Goal: Information Seeking & Learning: Learn about a topic

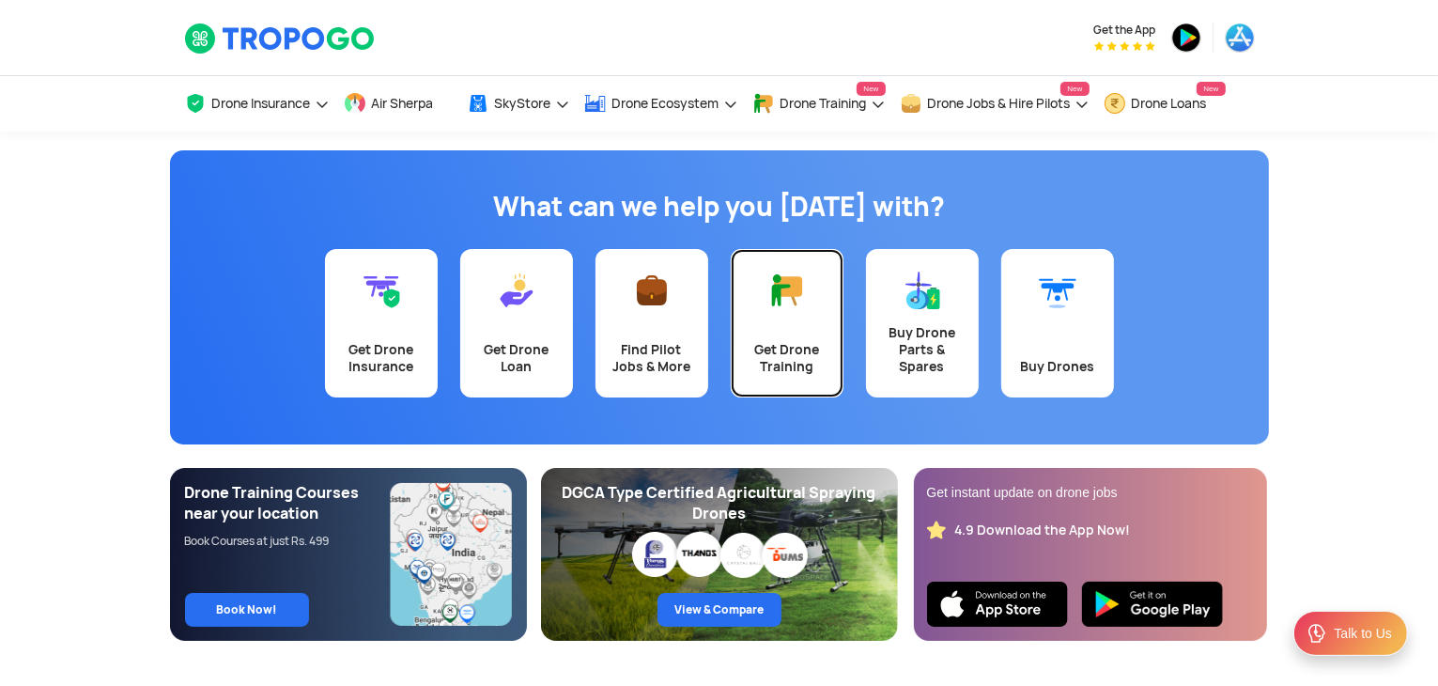
click at [806, 319] on link "Get Drone Training" at bounding box center [787, 323] width 113 height 148
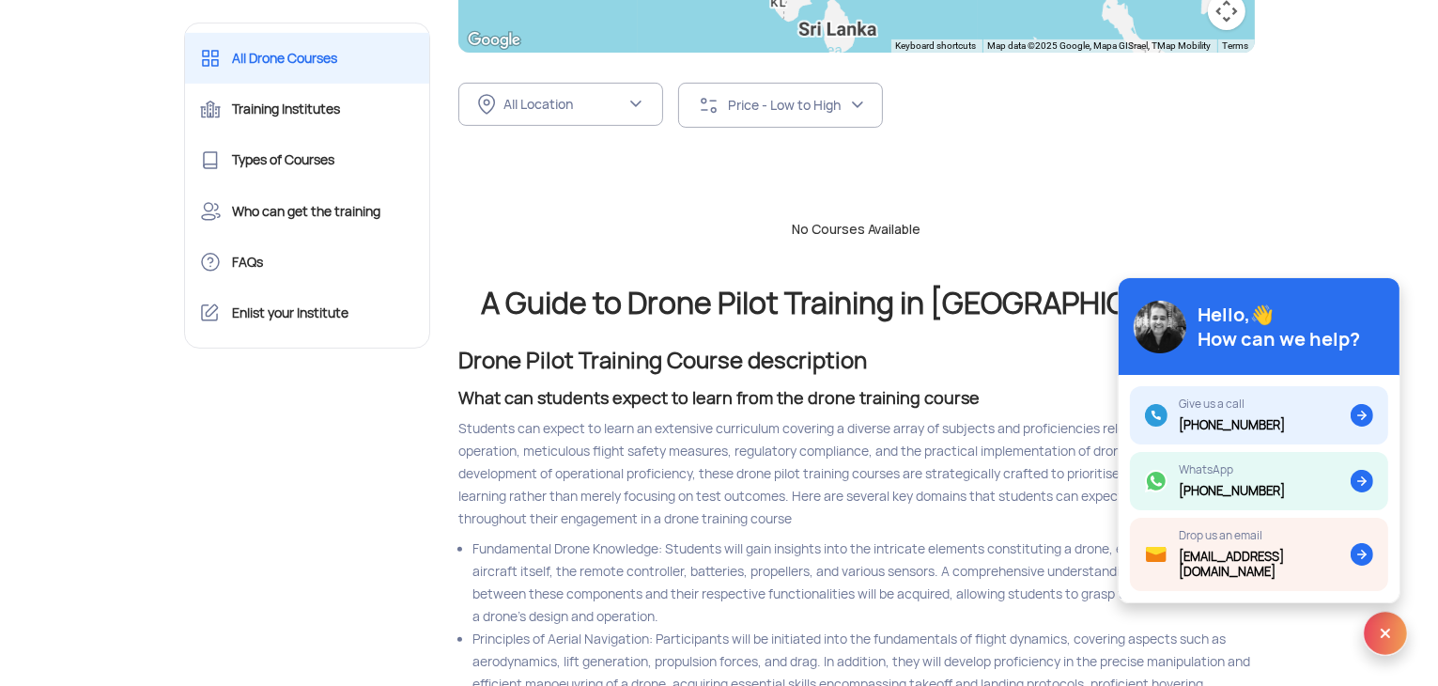
scroll to position [752, 0]
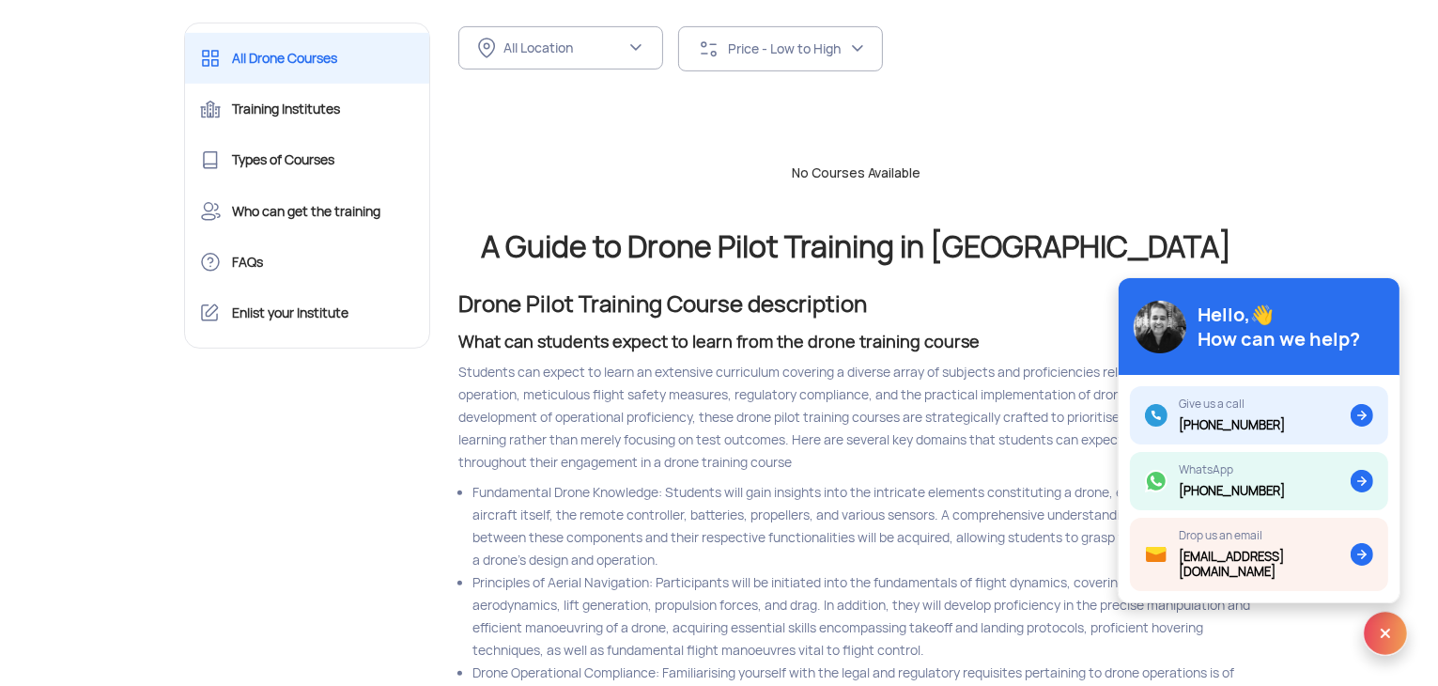
click at [1390, 632] on img at bounding box center [1385, 633] width 45 height 45
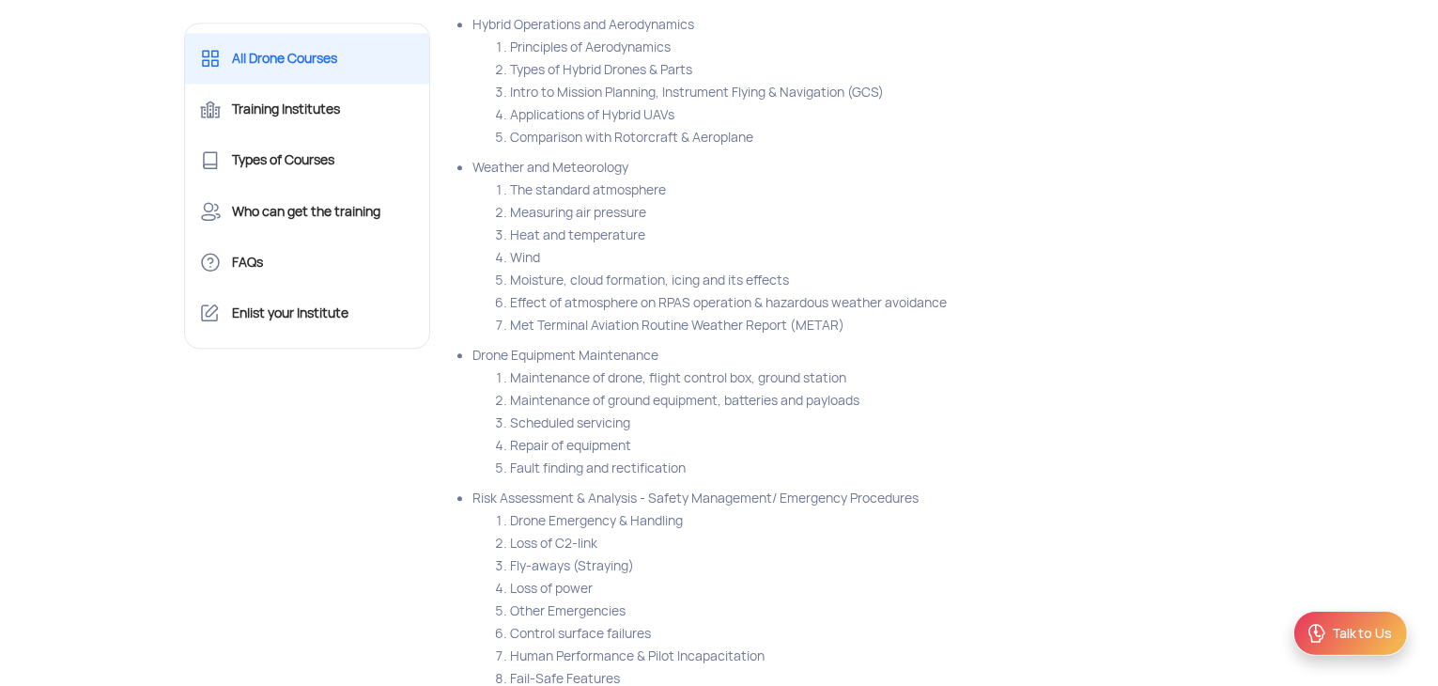
scroll to position [4604, 0]
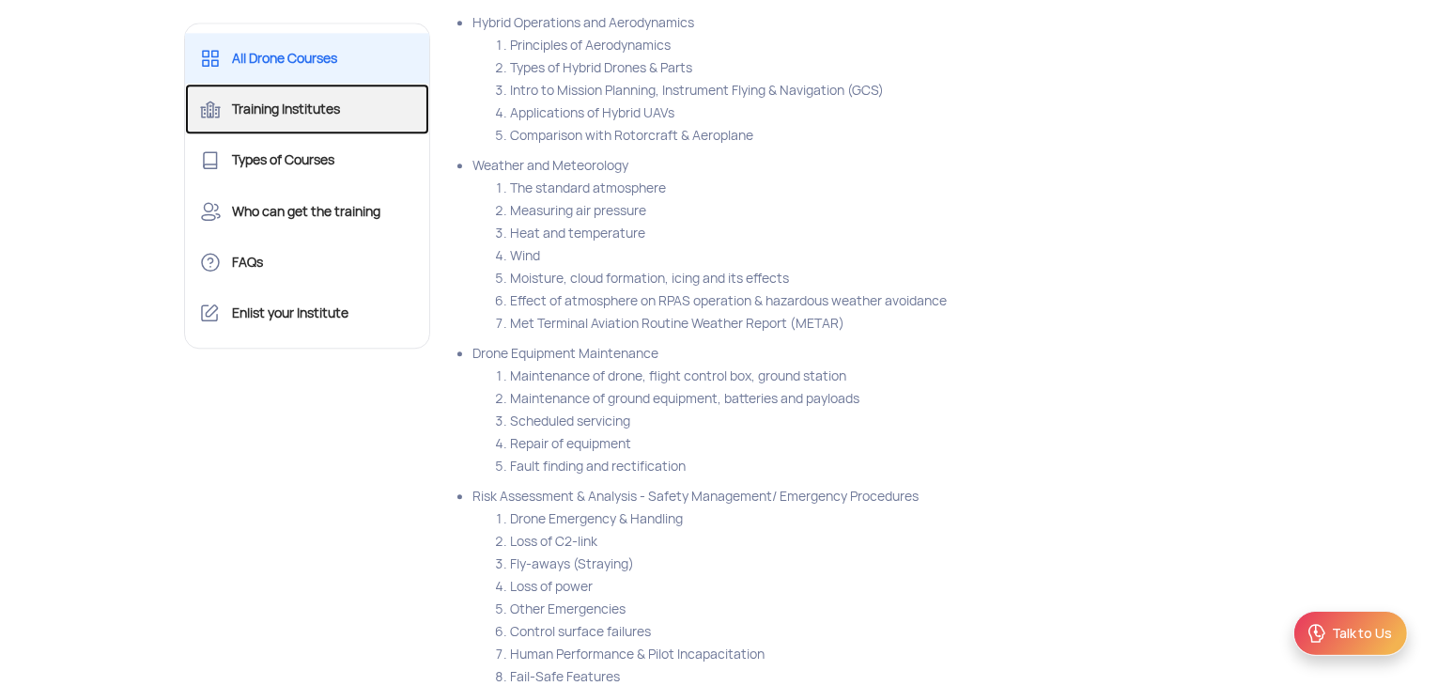
click at [317, 117] on link "Training Institutes" at bounding box center [307, 109] width 245 height 51
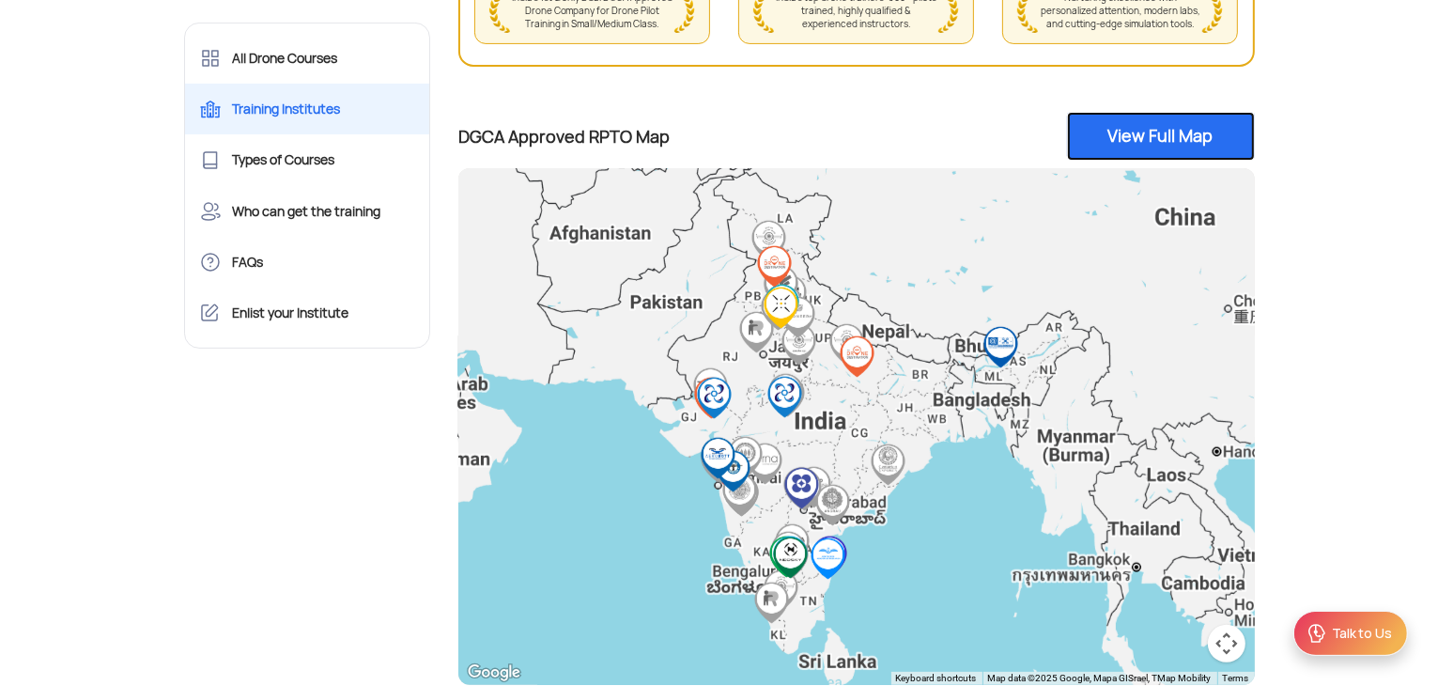
click at [1183, 148] on link "View Full Map" at bounding box center [1161, 136] width 188 height 49
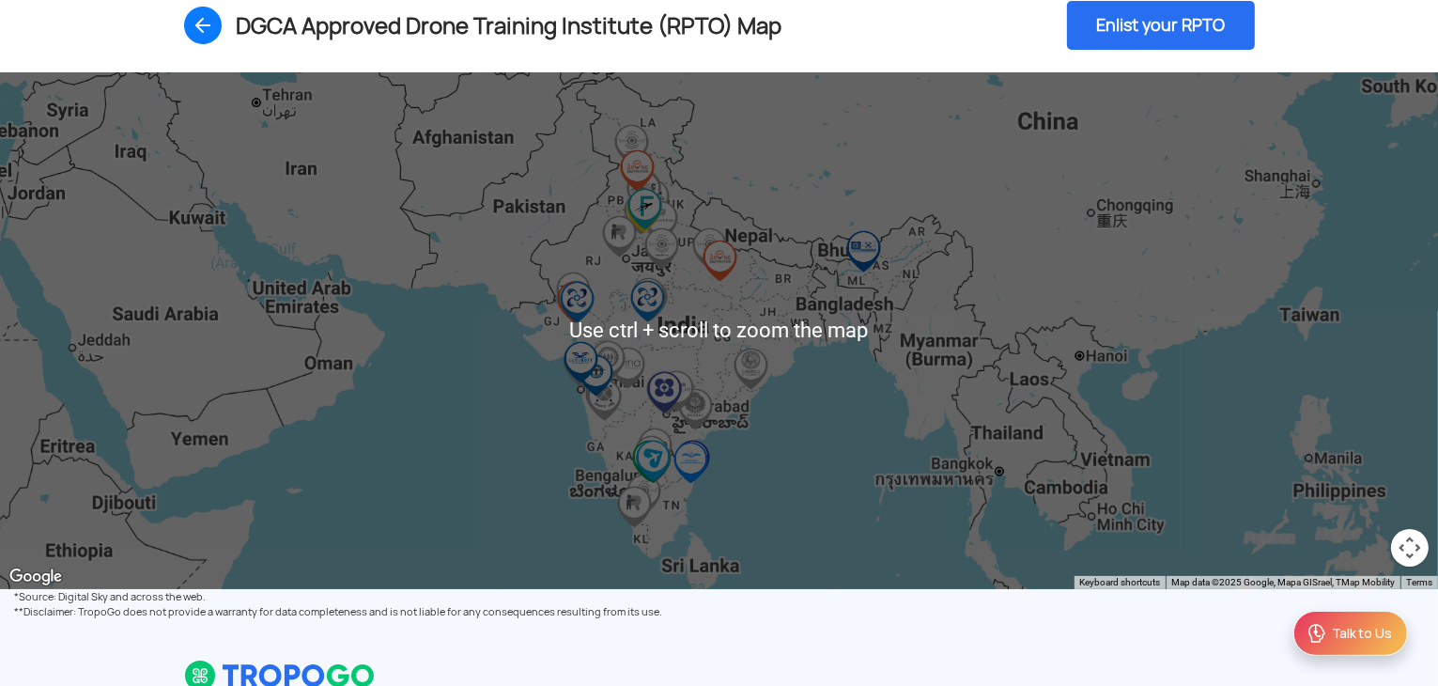
scroll to position [188, 0]
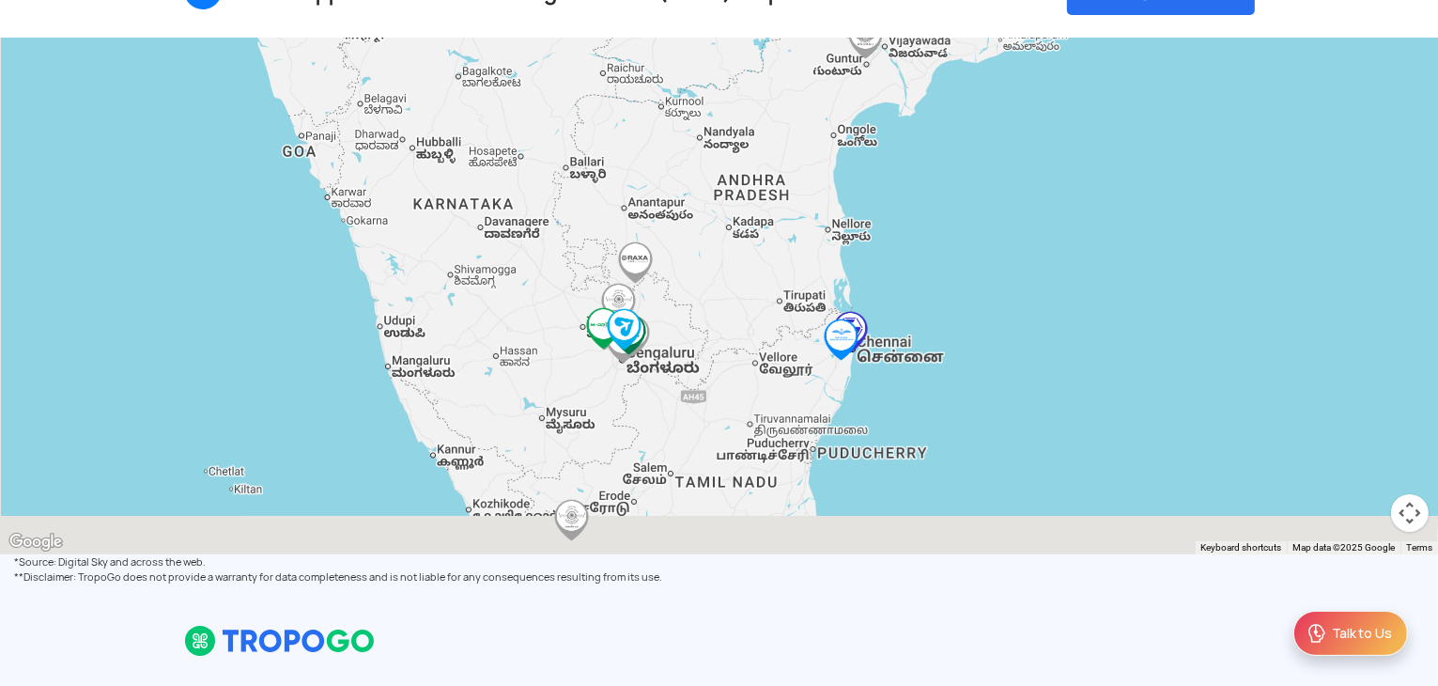
drag, startPoint x: 645, startPoint y: 479, endPoint x: 786, endPoint y: 111, distance: 394.7
click at [786, 111] on div "To navigate, press the arrow keys." at bounding box center [719, 296] width 1438 height 517
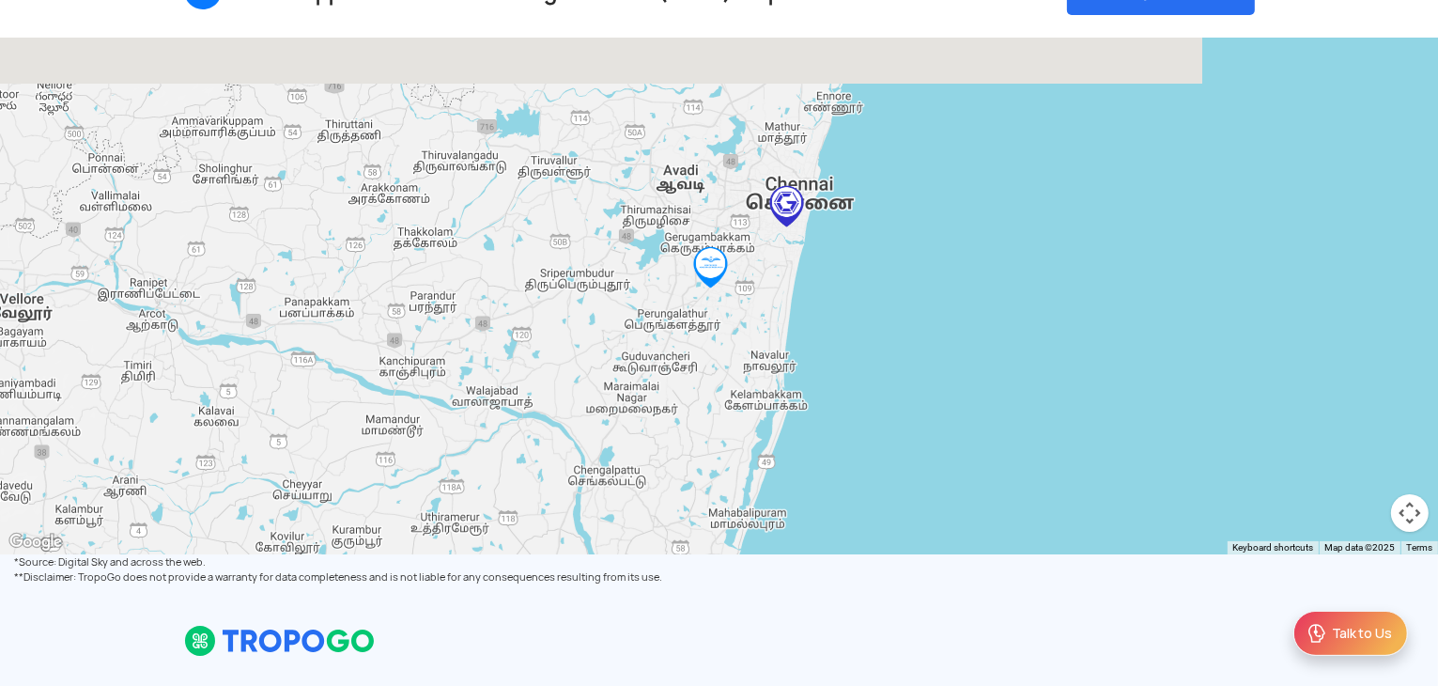
drag, startPoint x: 920, startPoint y: 85, endPoint x: 755, endPoint y: 349, distance: 311.0
click at [755, 349] on div "To navigate, press the arrow keys." at bounding box center [719, 296] width 1438 height 517
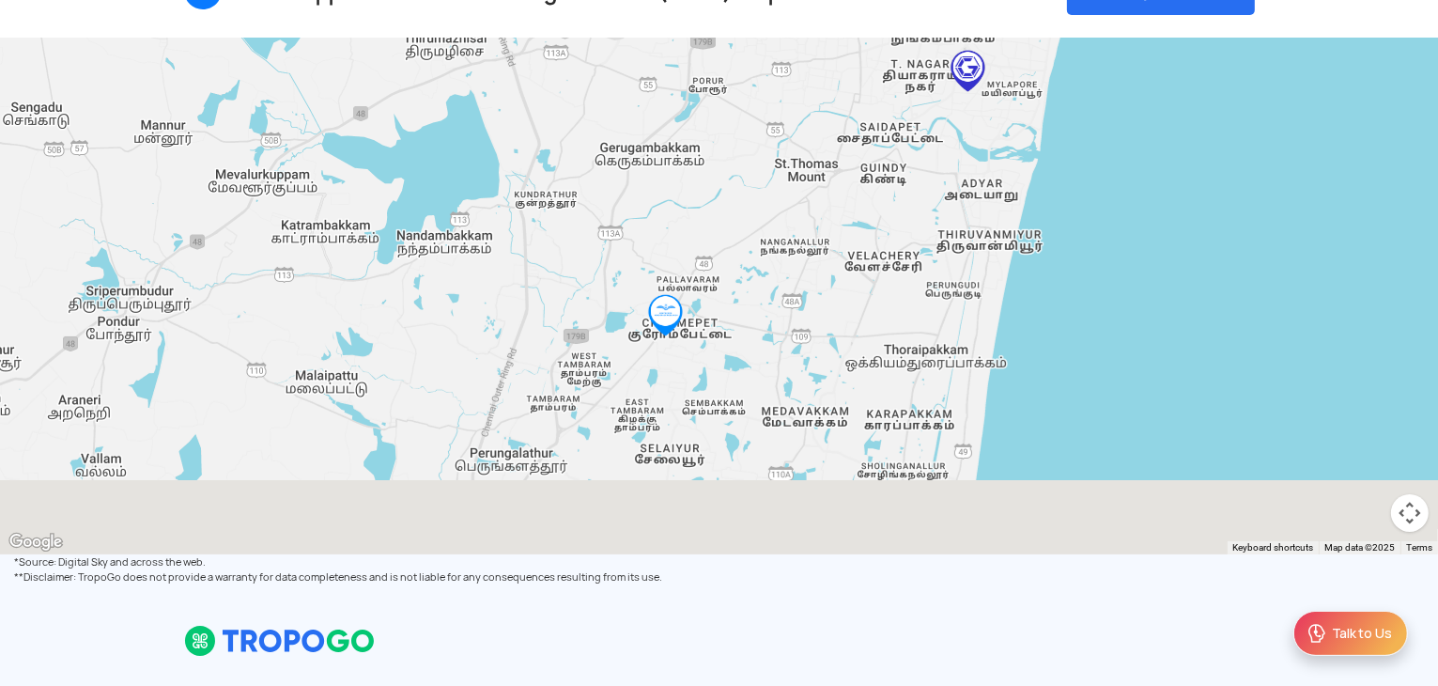
drag, startPoint x: 702, startPoint y: 396, endPoint x: 860, endPoint y: 168, distance: 276.8
click at [860, 168] on div "To navigate, press the arrow keys." at bounding box center [719, 296] width 1438 height 517
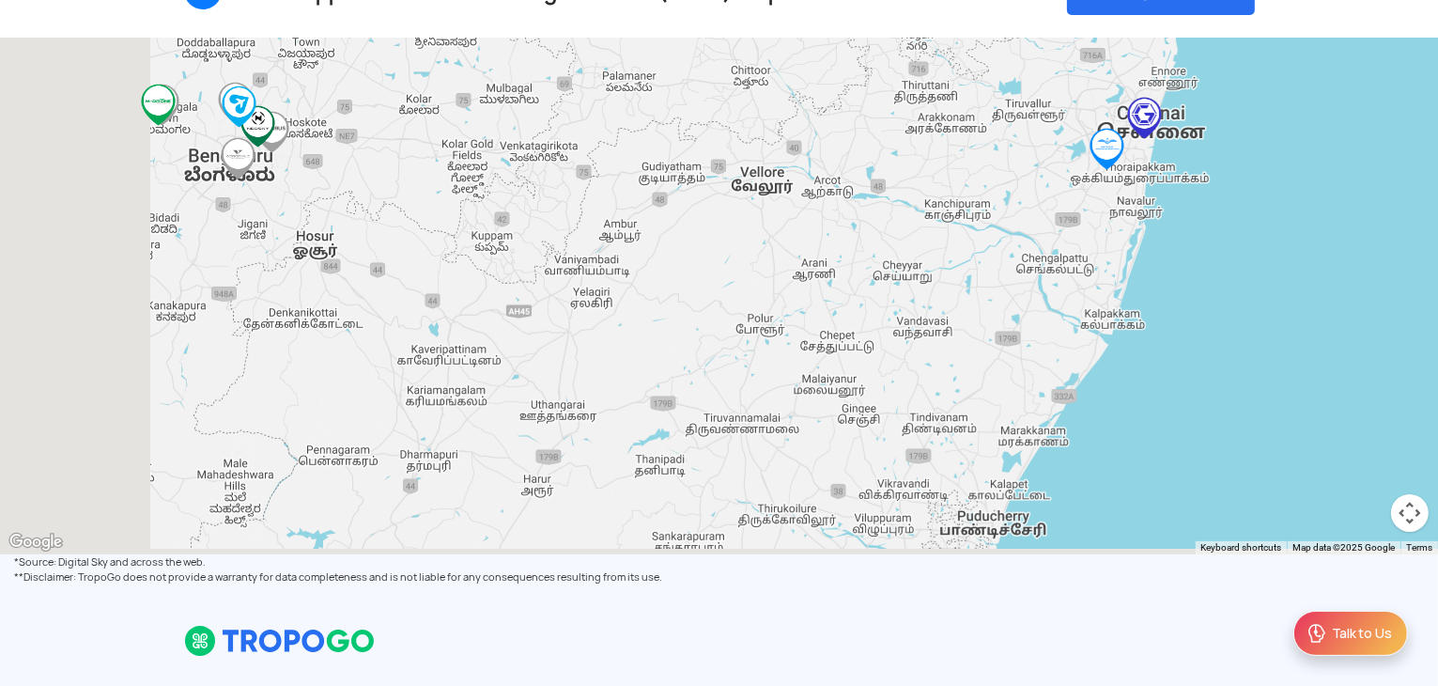
drag, startPoint x: 440, startPoint y: 174, endPoint x: 790, endPoint y: 154, distance: 351.0
click at [784, 156] on div "To navigate, press the arrow keys." at bounding box center [719, 296] width 1438 height 517
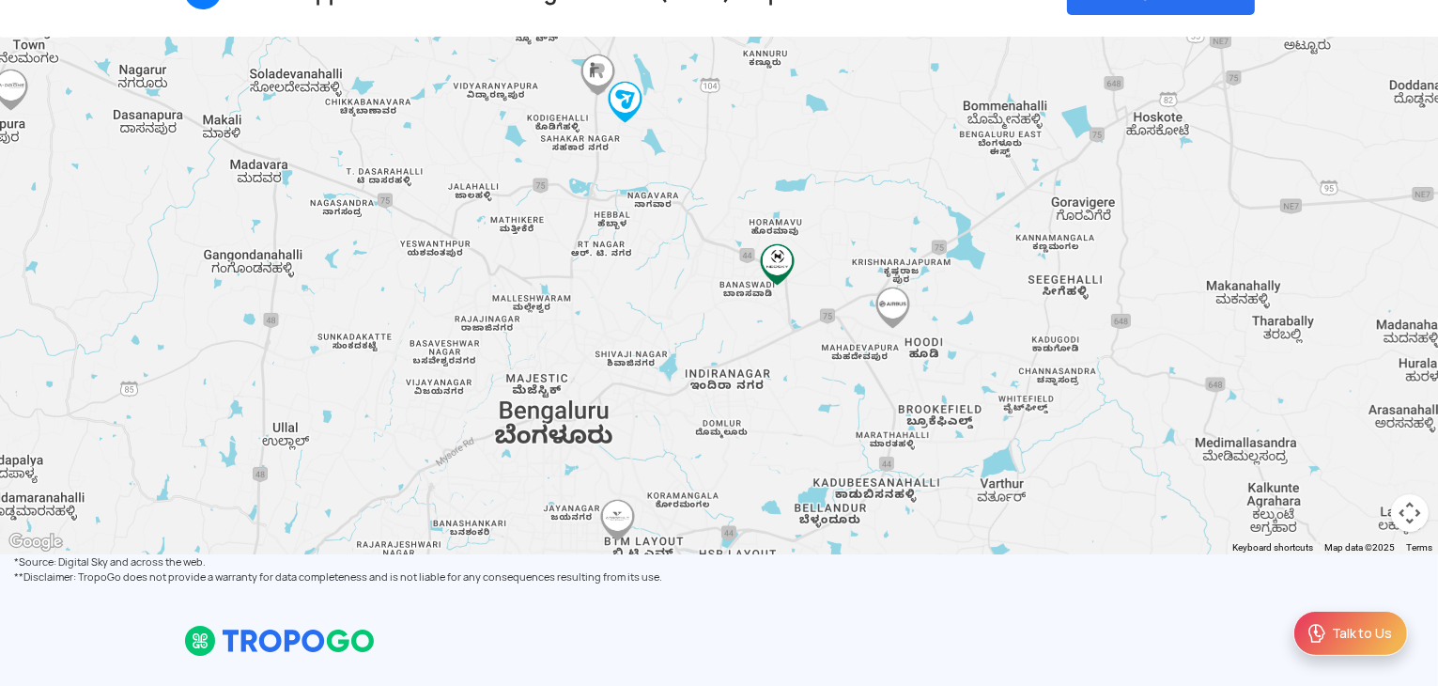
drag, startPoint x: 845, startPoint y: 293, endPoint x: 830, endPoint y: 200, distance: 94.2
click at [830, 200] on div "To navigate, press the arrow keys." at bounding box center [719, 296] width 1438 height 517
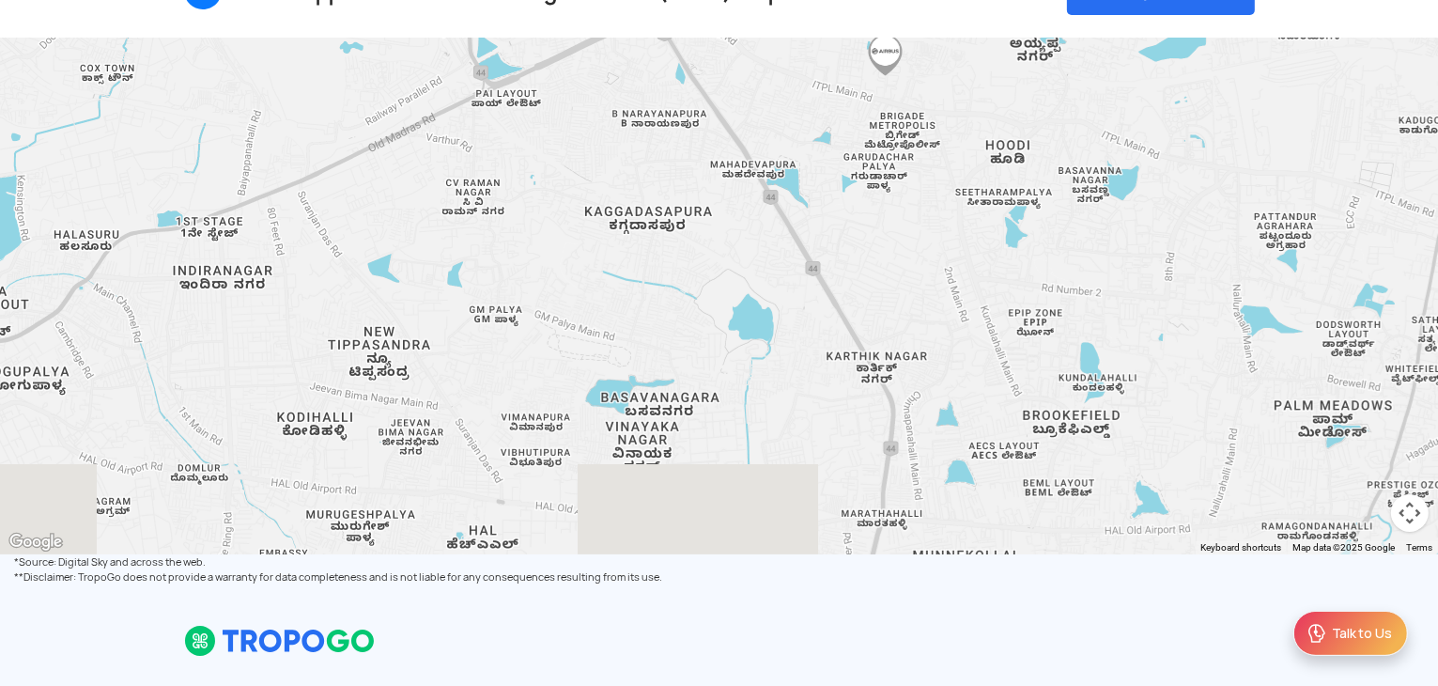
drag, startPoint x: 827, startPoint y: 357, endPoint x: 861, endPoint y: 92, distance: 267.1
click at [861, 92] on div "To navigate, press the arrow keys." at bounding box center [719, 296] width 1438 height 517
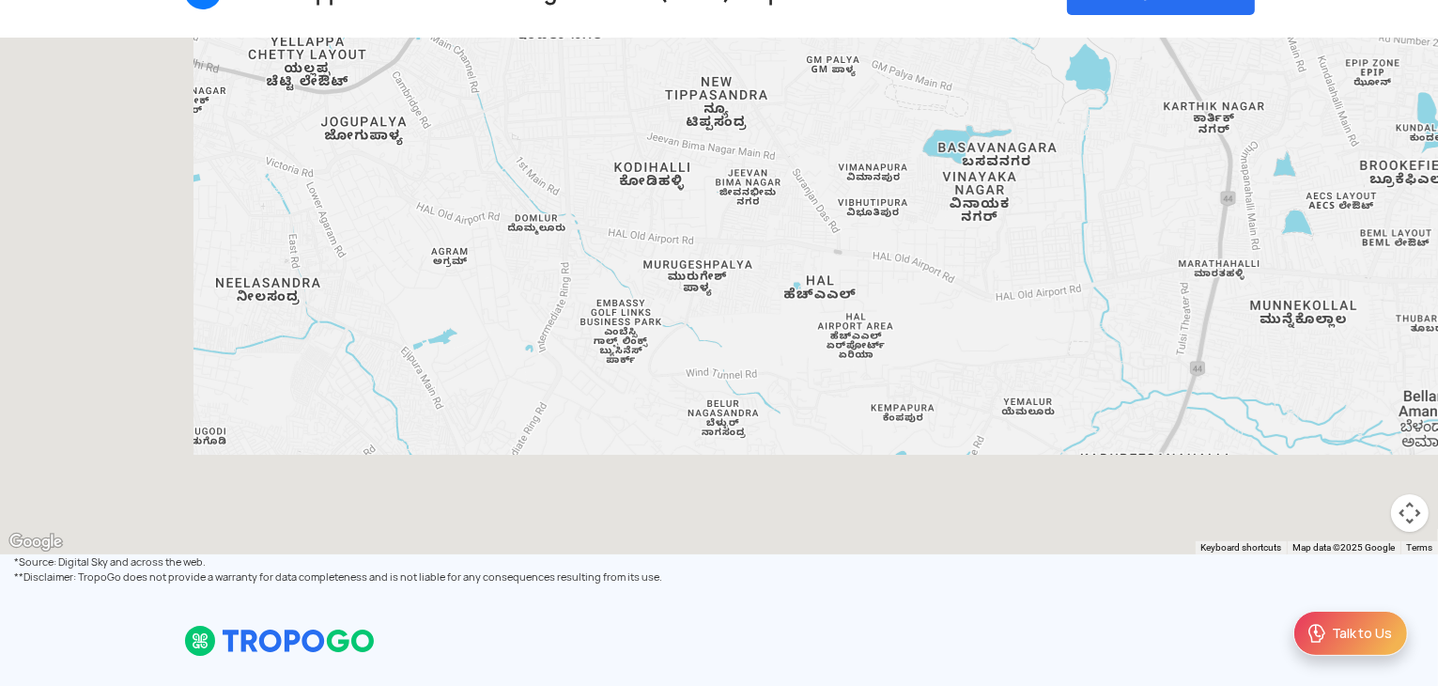
drag, startPoint x: 677, startPoint y: 237, endPoint x: 957, endPoint y: 69, distance: 326.6
click at [957, 69] on div "To navigate, press the arrow keys." at bounding box center [719, 296] width 1438 height 517
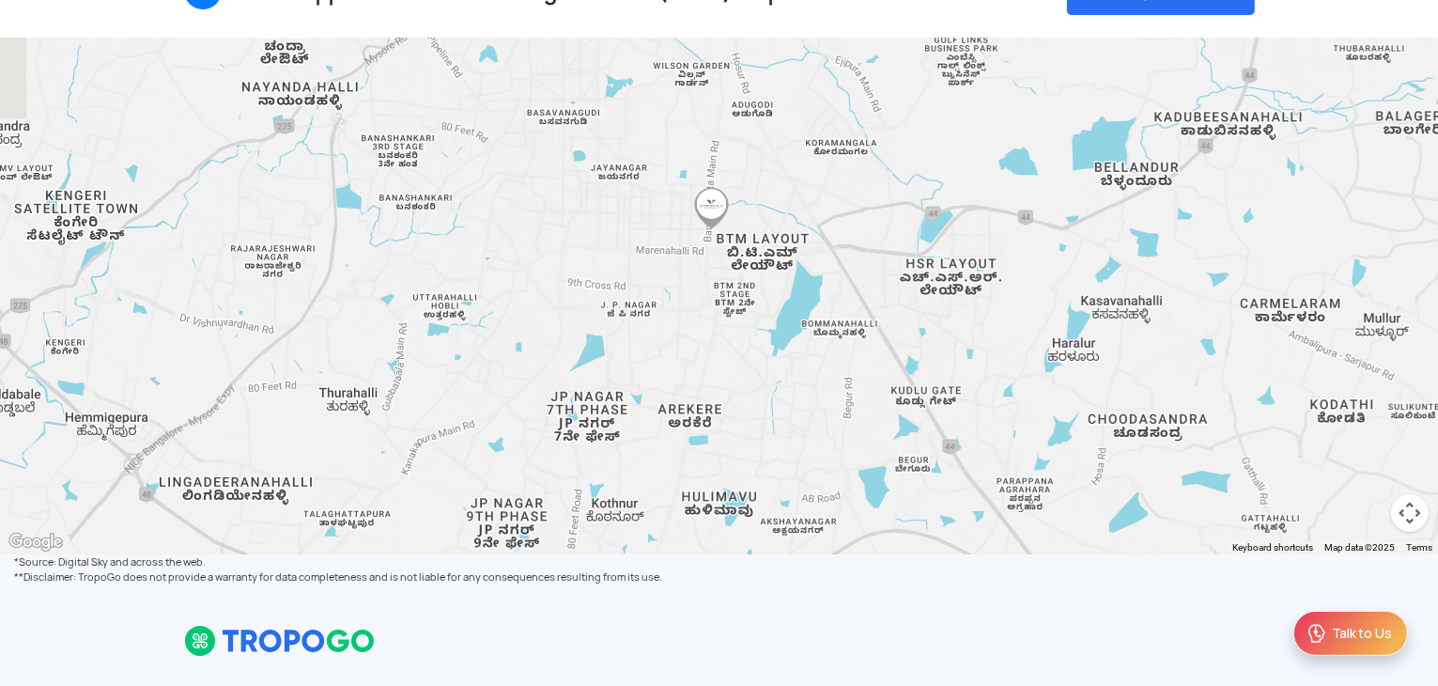
drag, startPoint x: 504, startPoint y: 354, endPoint x: 711, endPoint y: 201, distance: 258.0
click at [711, 201] on img "Aerophile Academy" at bounding box center [712, 208] width 42 height 42
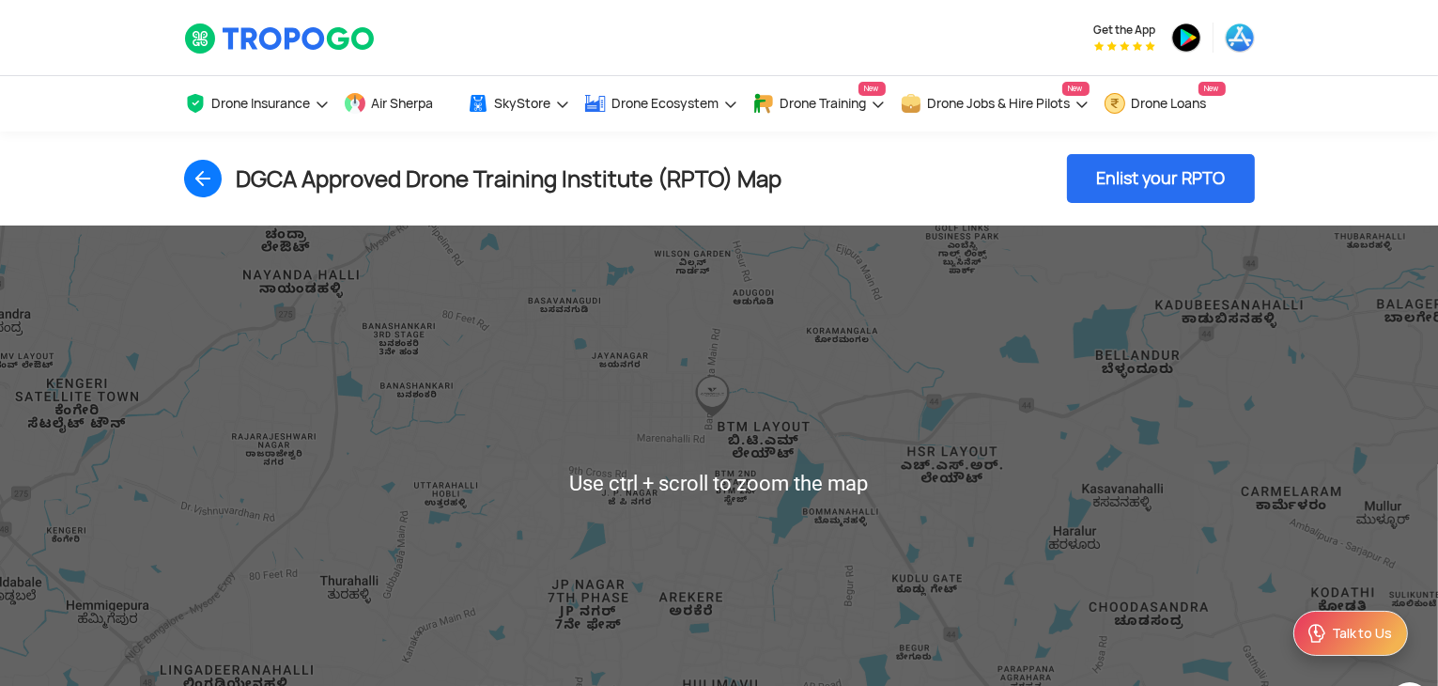
scroll to position [0, 0]
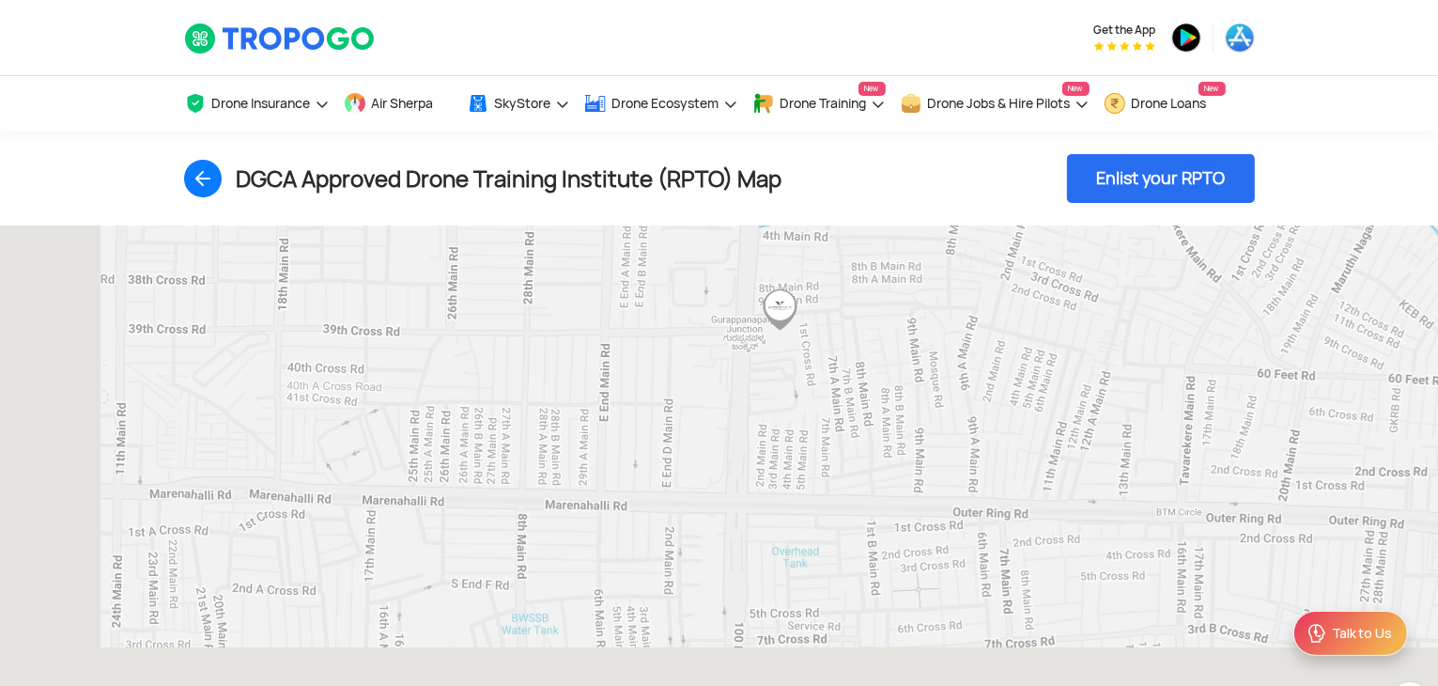
drag, startPoint x: 552, startPoint y: 476, endPoint x: 740, endPoint y: 287, distance: 267.1
click at [740, 287] on div "To navigate, press the arrow keys." at bounding box center [719, 483] width 1438 height 517
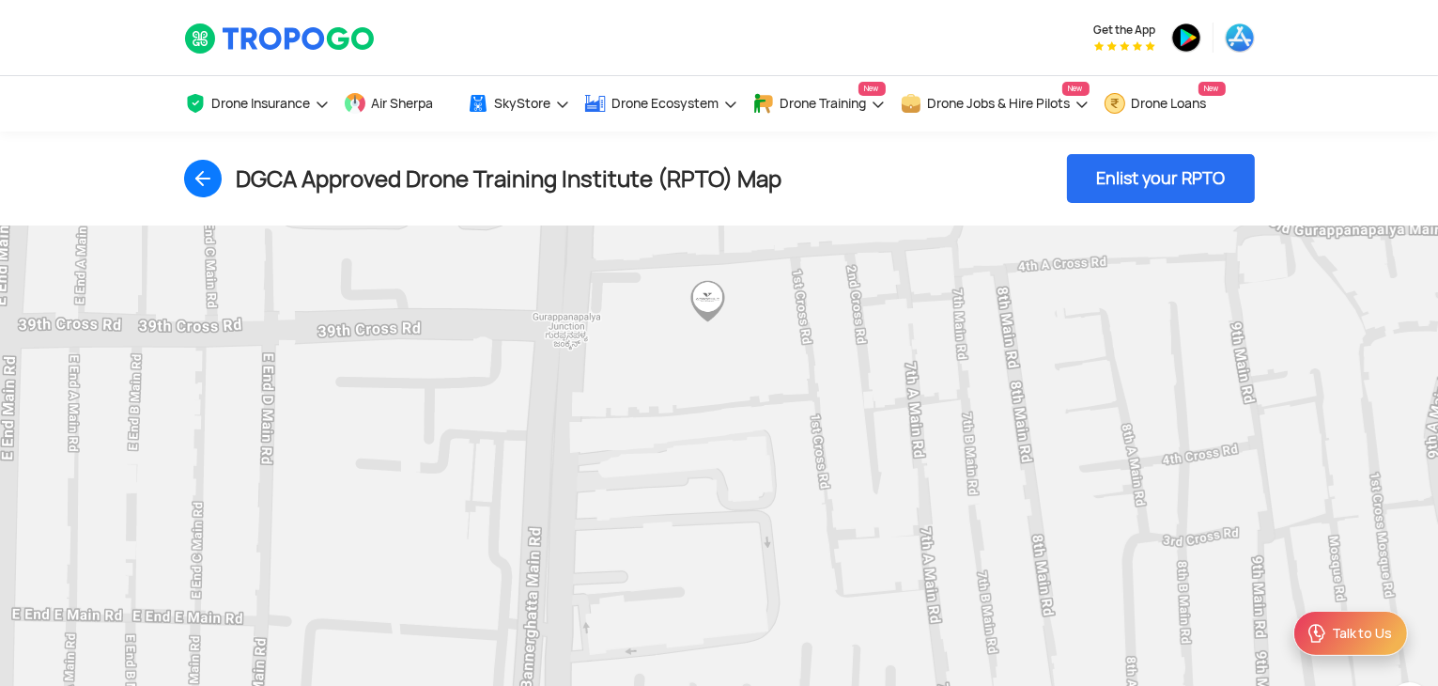
drag, startPoint x: 706, startPoint y: 258, endPoint x: 704, endPoint y: 370, distance: 111.8
click at [704, 322] on img "Aerophile Academy" at bounding box center [708, 301] width 42 height 42
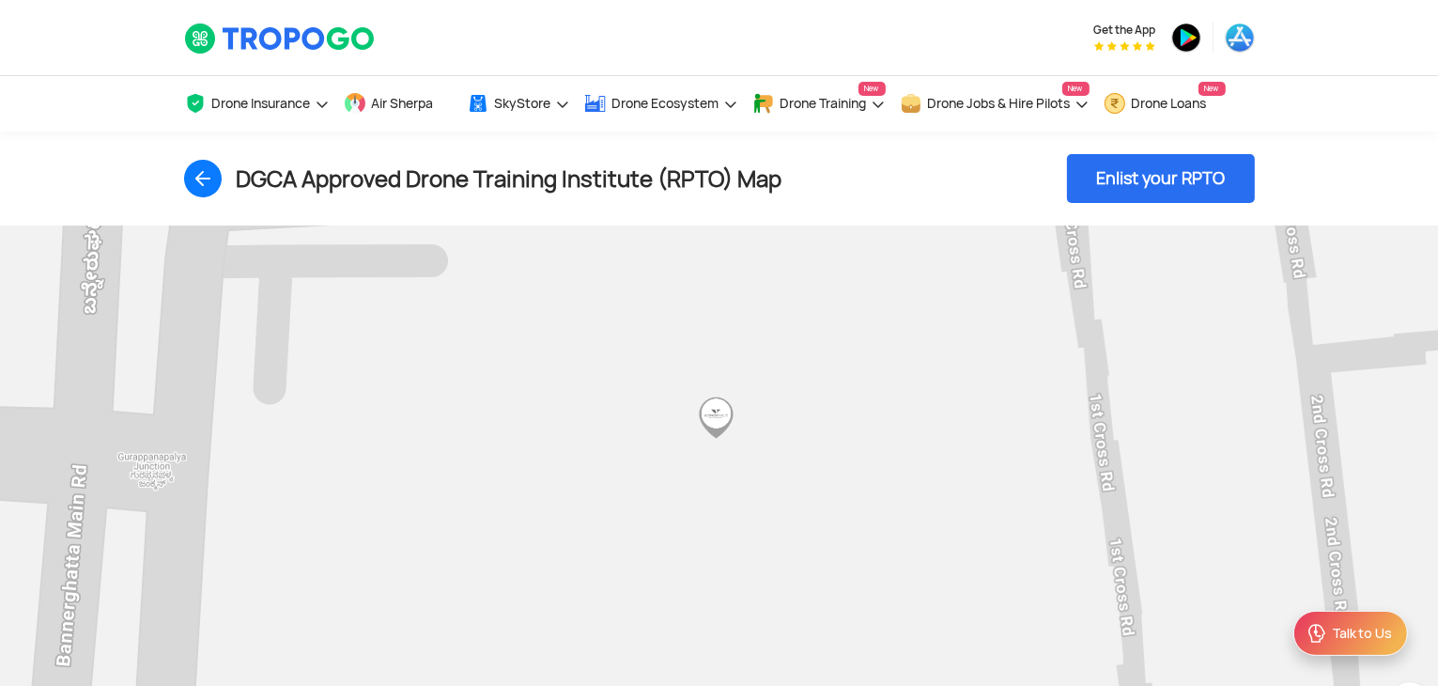
click at [728, 419] on img "Aerophile Academy" at bounding box center [716, 417] width 42 height 42
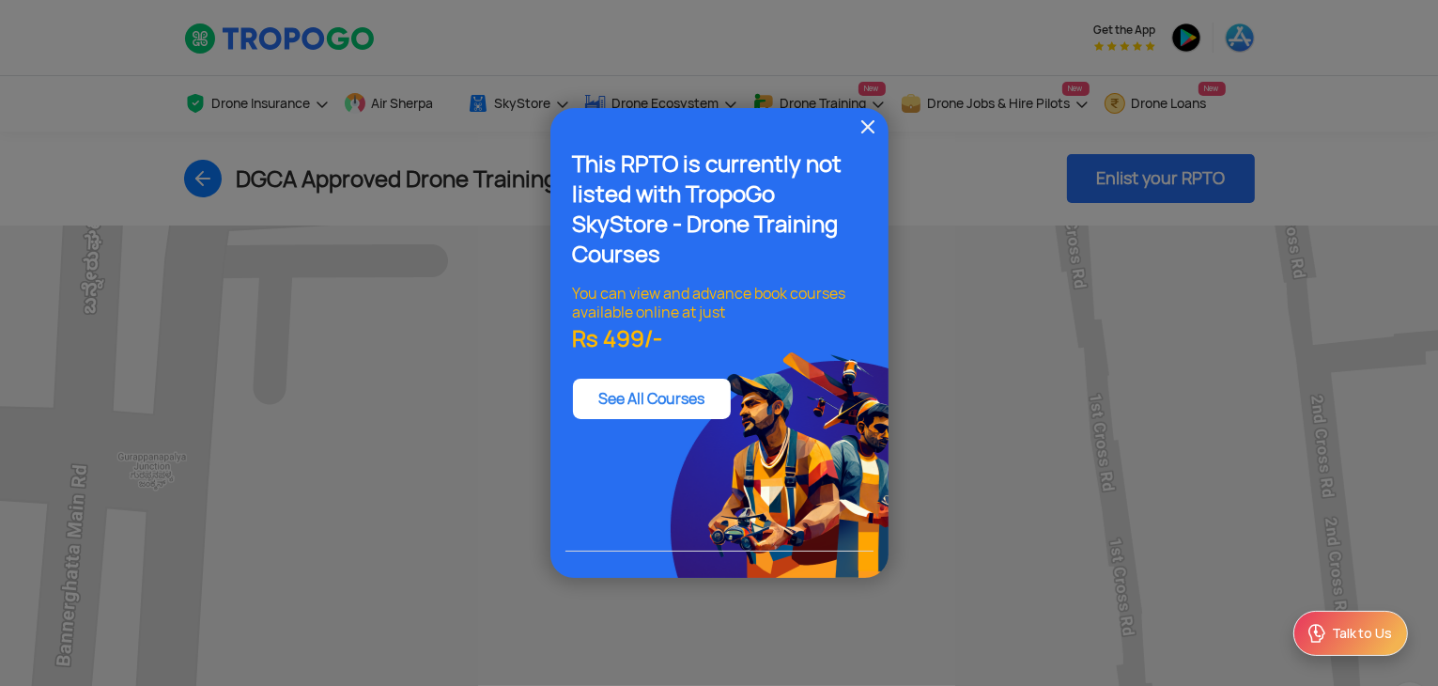
click at [873, 121] on img at bounding box center [868, 127] width 23 height 23
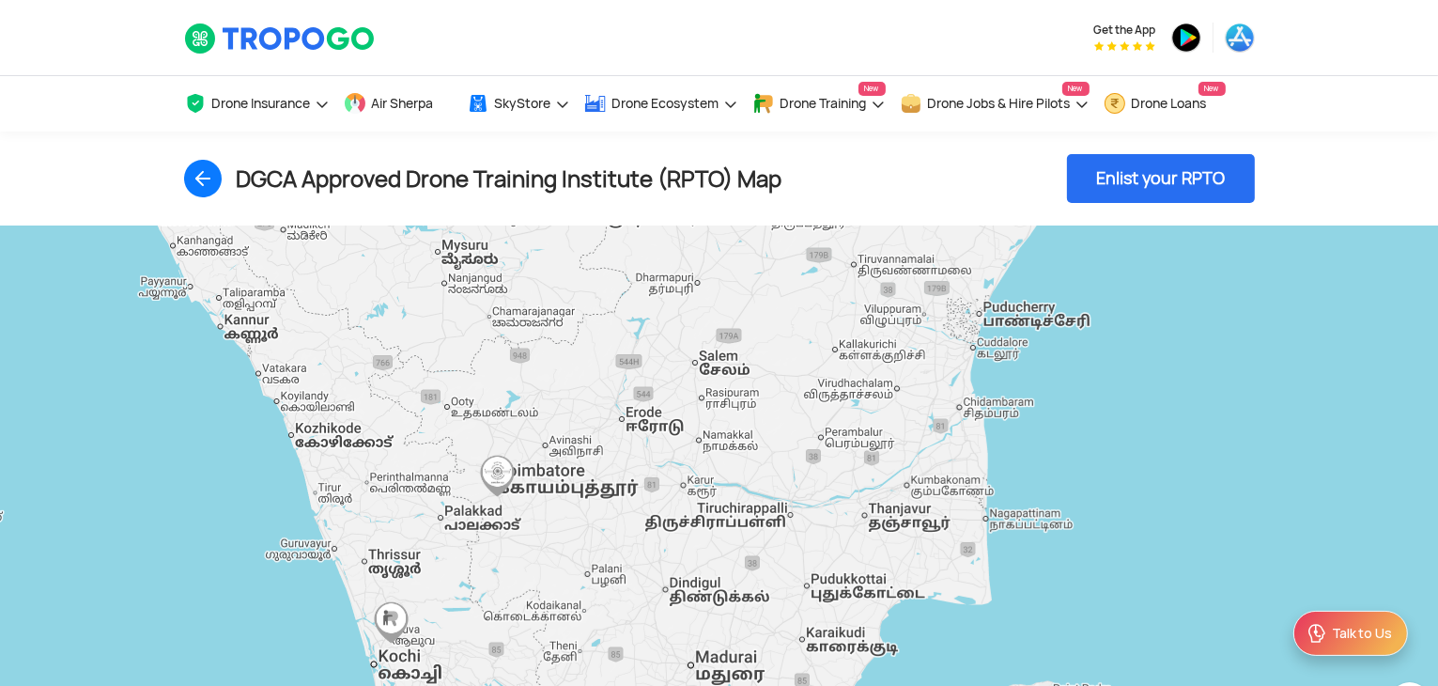
drag, startPoint x: 996, startPoint y: 514, endPoint x: 937, endPoint y: 239, distance: 281.6
click at [937, 239] on div "To navigate, press the arrow keys." at bounding box center [719, 483] width 1438 height 517
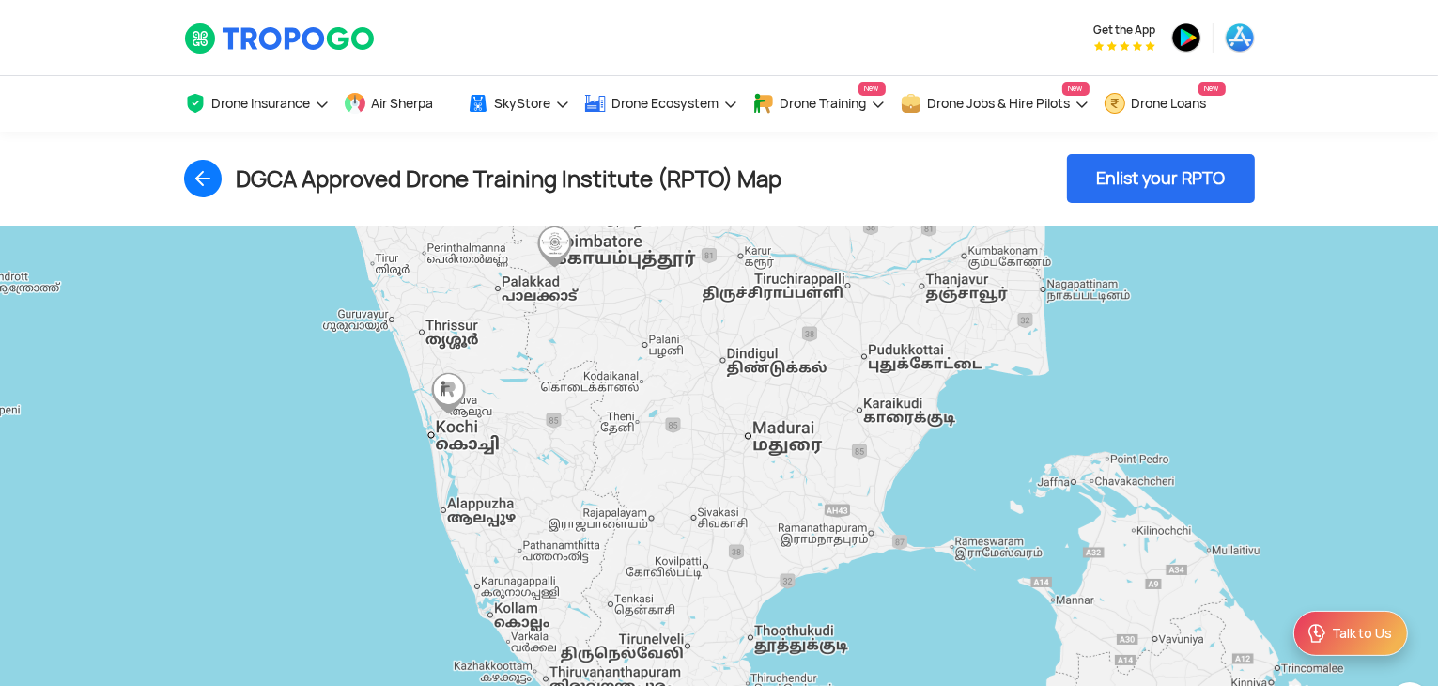
drag, startPoint x: 785, startPoint y: 524, endPoint x: 863, endPoint y: 289, distance: 247.5
click at [863, 289] on div "To navigate, press the arrow keys." at bounding box center [719, 483] width 1438 height 517
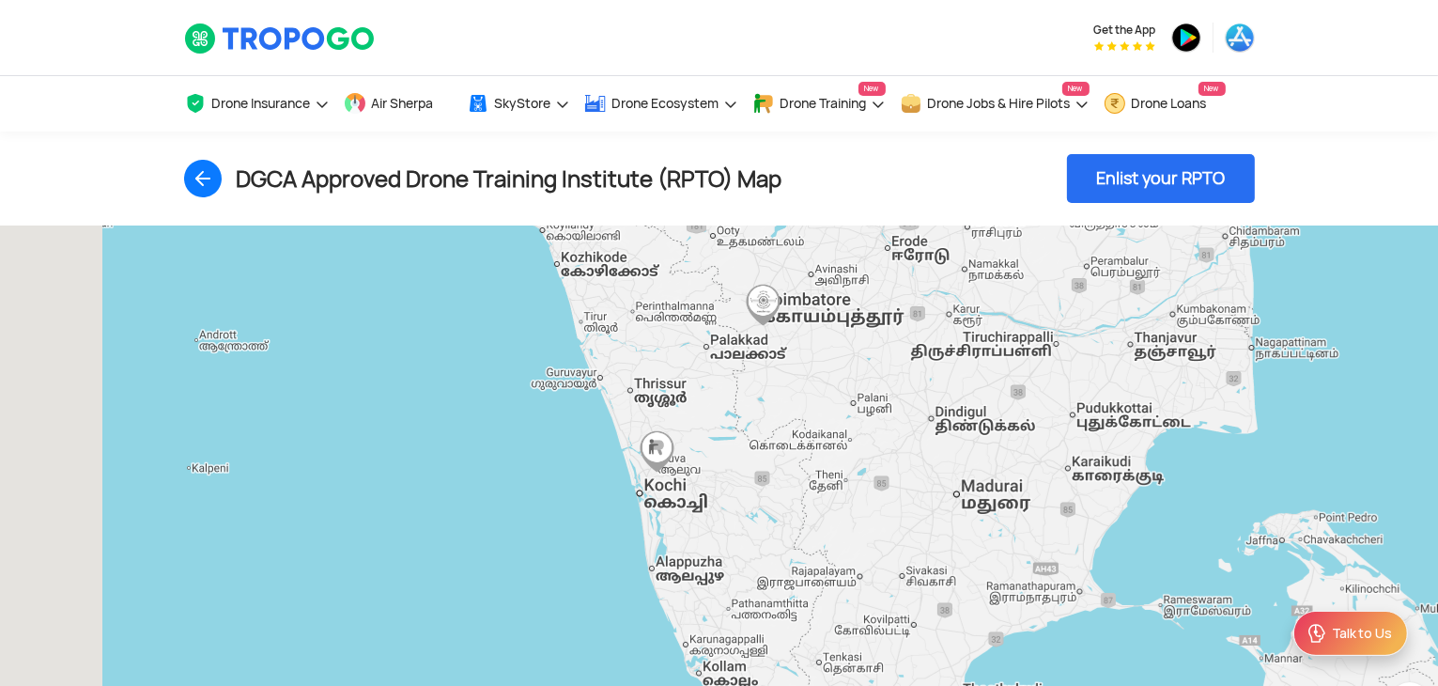
drag, startPoint x: 563, startPoint y: 264, endPoint x: 686, endPoint y: 437, distance: 212.2
click at [743, 484] on div "To navigate, press the arrow keys." at bounding box center [719, 483] width 1438 height 517
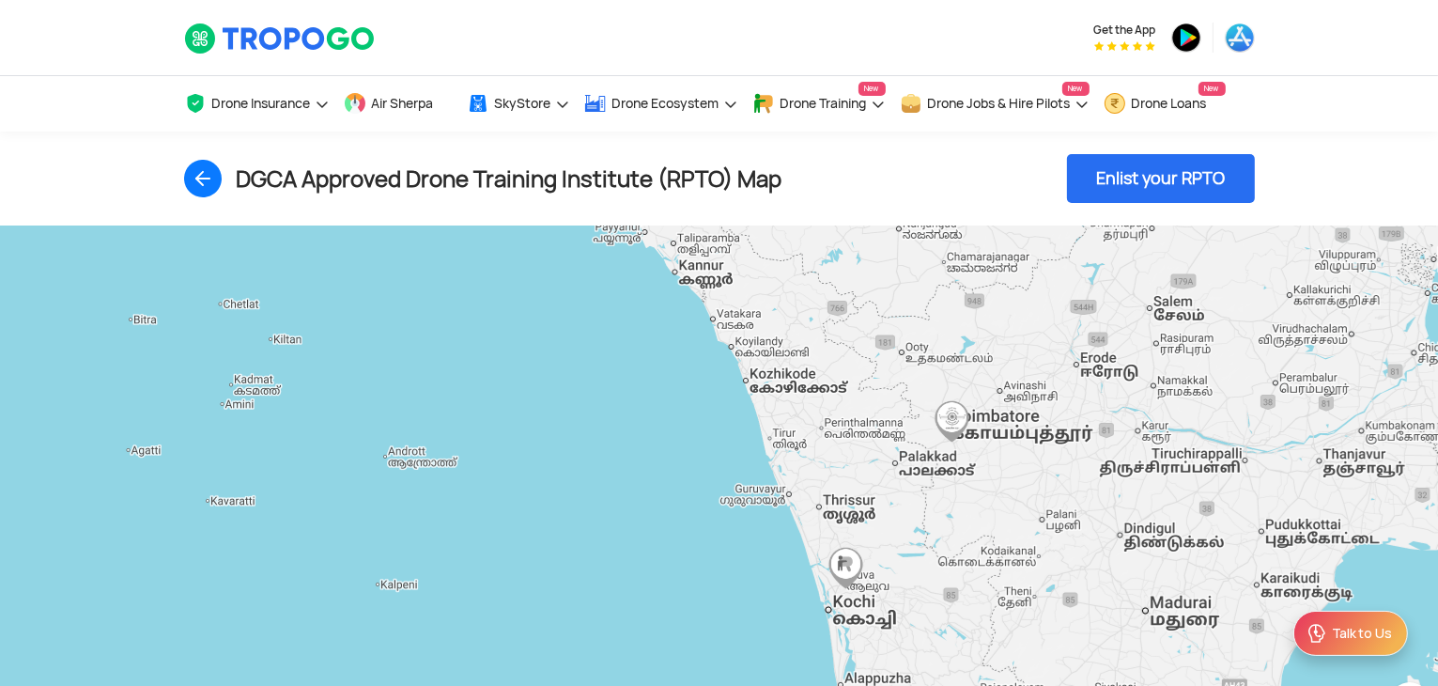
click at [840, 567] on img "Autonomous Unmanned Aerial Systems" at bounding box center [846, 568] width 42 height 42
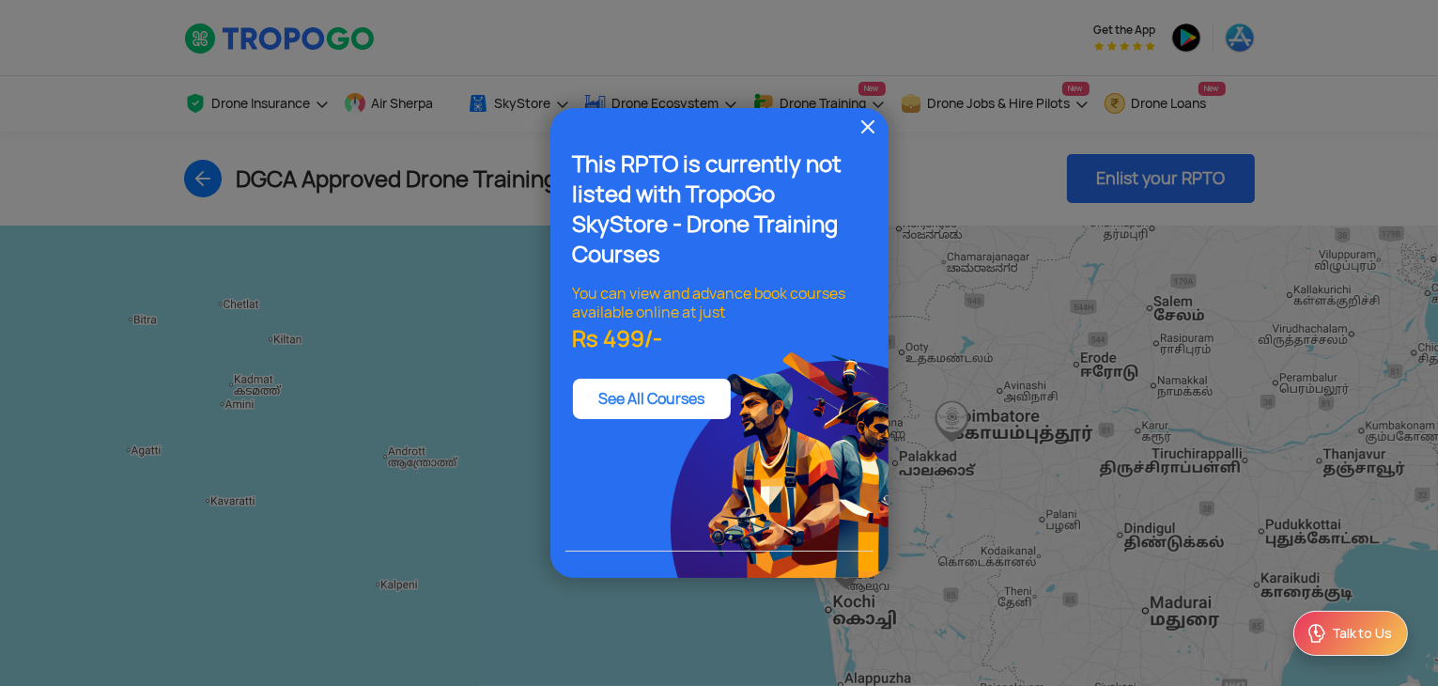
click at [861, 137] on img at bounding box center [868, 127] width 23 height 23
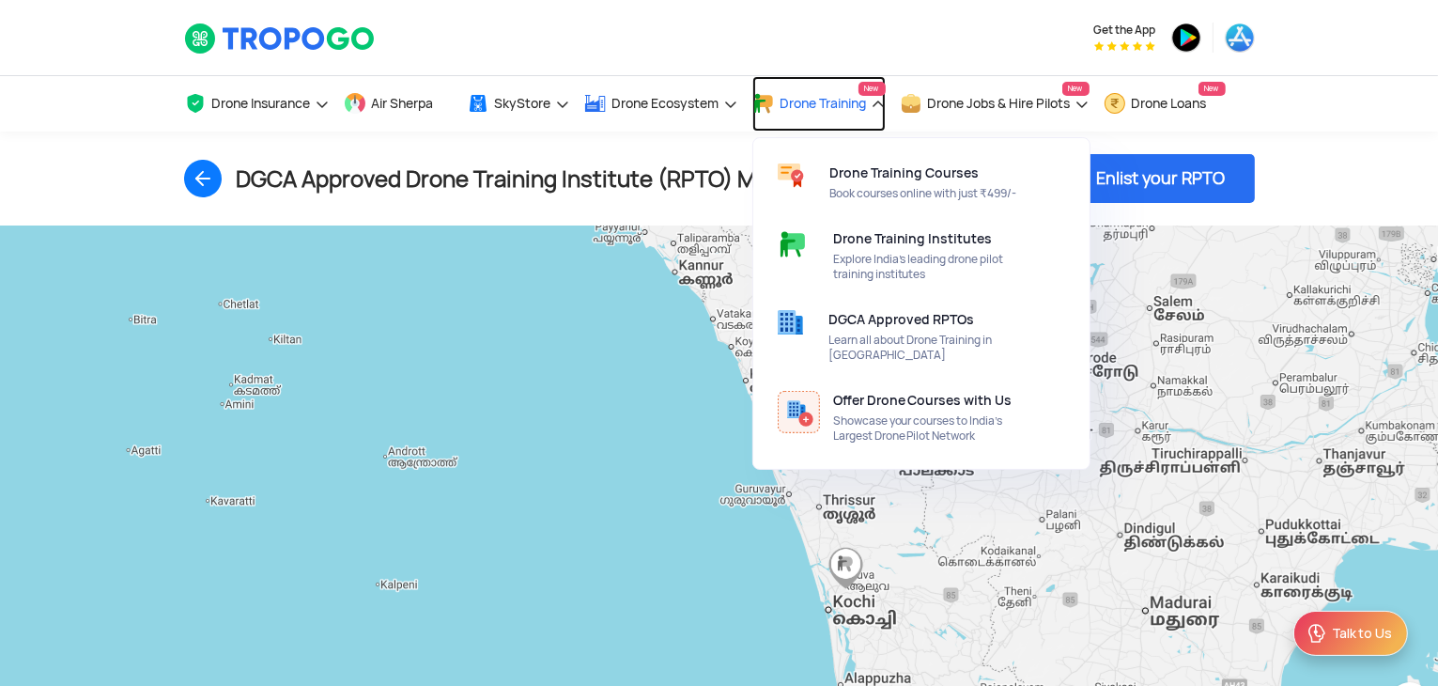
click at [853, 98] on span "Drone Training" at bounding box center [824, 103] width 86 height 15
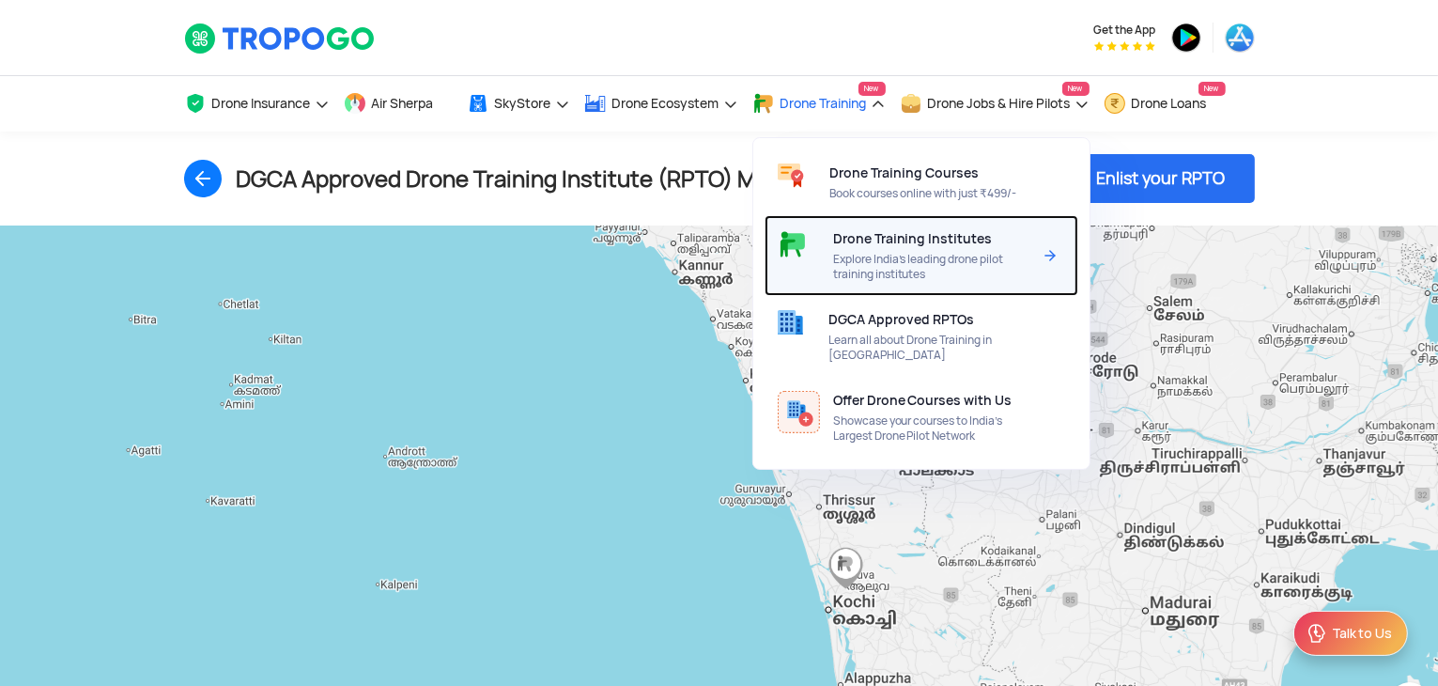
click at [928, 250] on div "Drone Training Institutes Explore India’s leading drone pilot training institut…" at bounding box center [936, 255] width 206 height 81
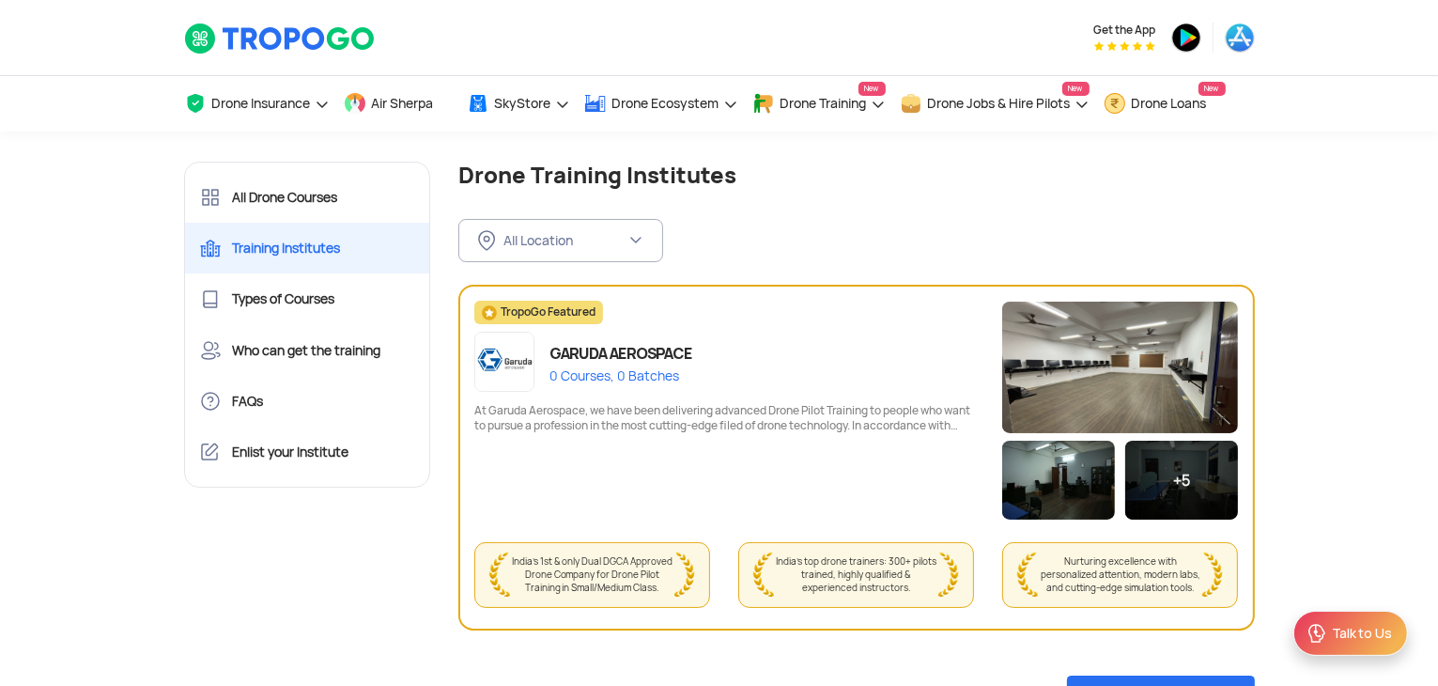
drag, startPoint x: 1284, startPoint y: 150, endPoint x: 1290, endPoint y: 140, distance: 11.8
drag, startPoint x: 1290, startPoint y: 140, endPoint x: 980, endPoint y: 194, distance: 314.8
click at [980, 194] on div "All Location FILTER BY LOCATION All Location Andaman and Nicobar Islands (Port …" at bounding box center [856, 225] width 797 height 73
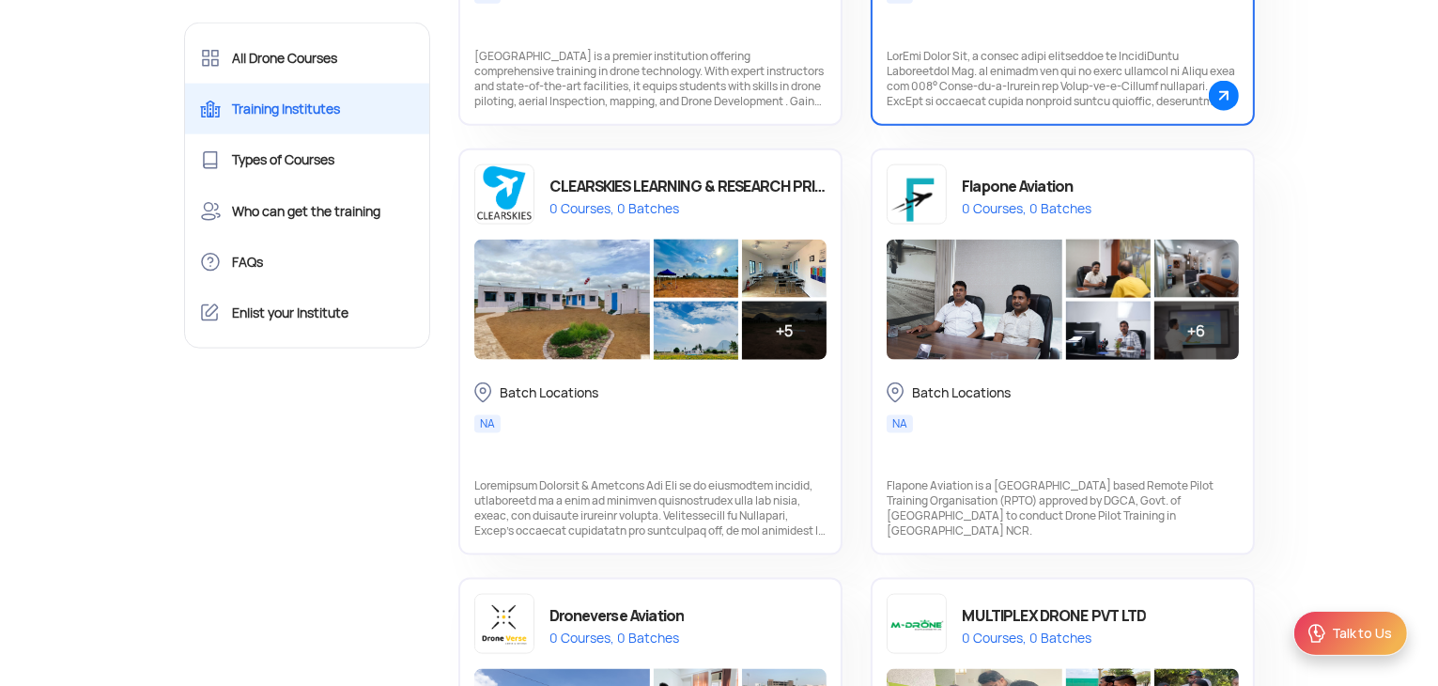
scroll to position [2443, 0]
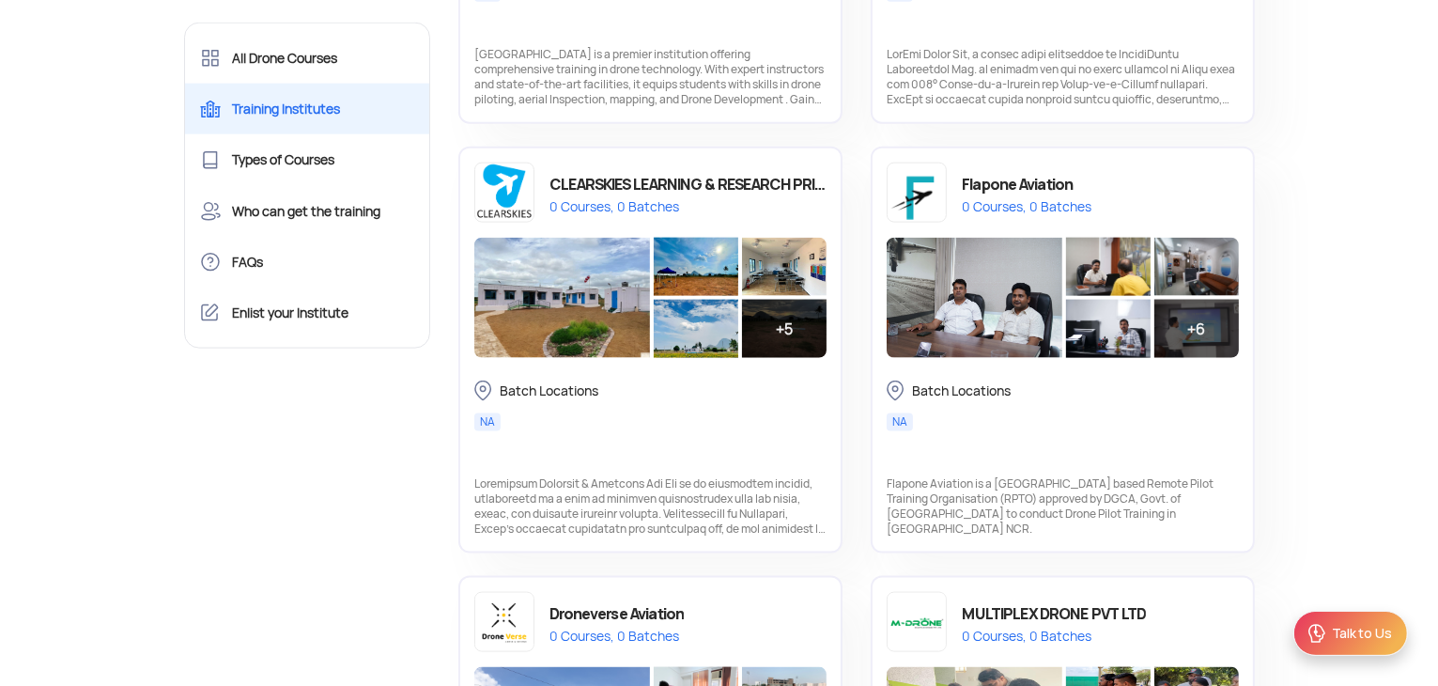
drag, startPoint x: 1104, startPoint y: 153, endPoint x: 1389, endPoint y: 100, distance: 289.7
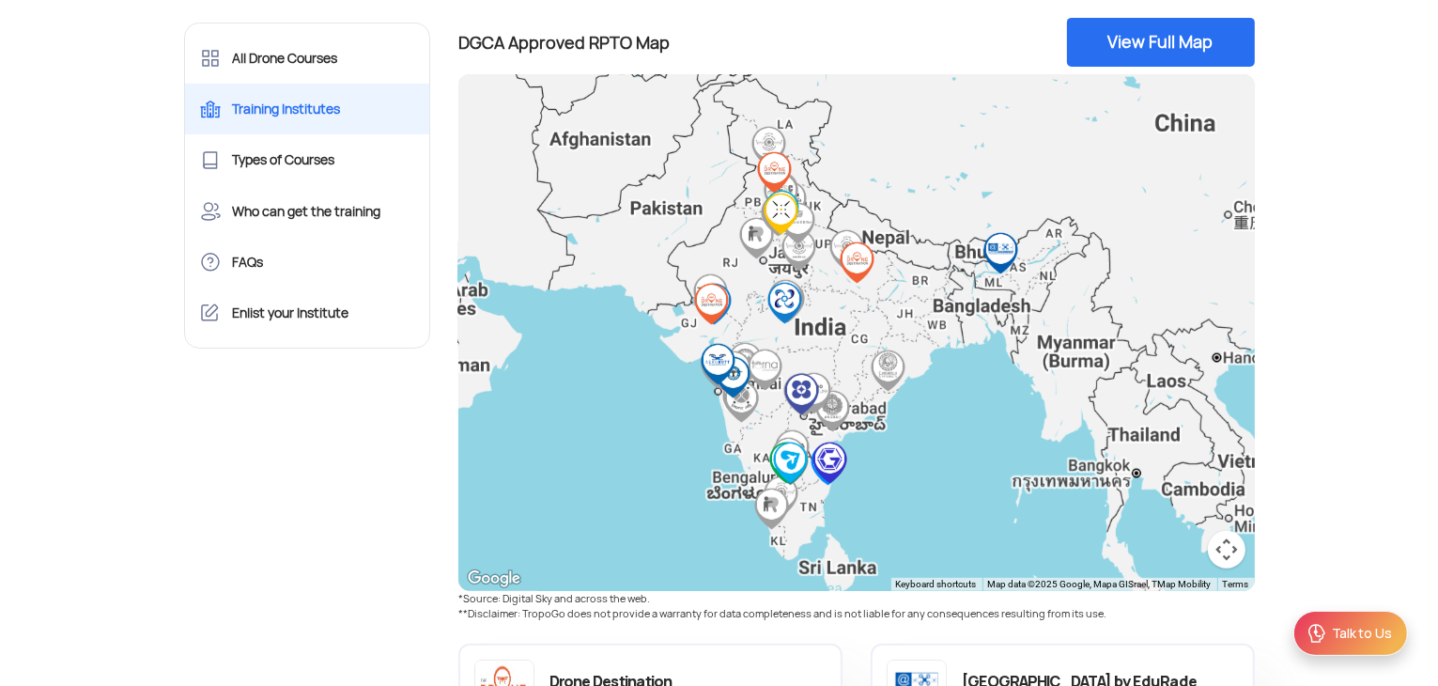
scroll to position [0, 0]
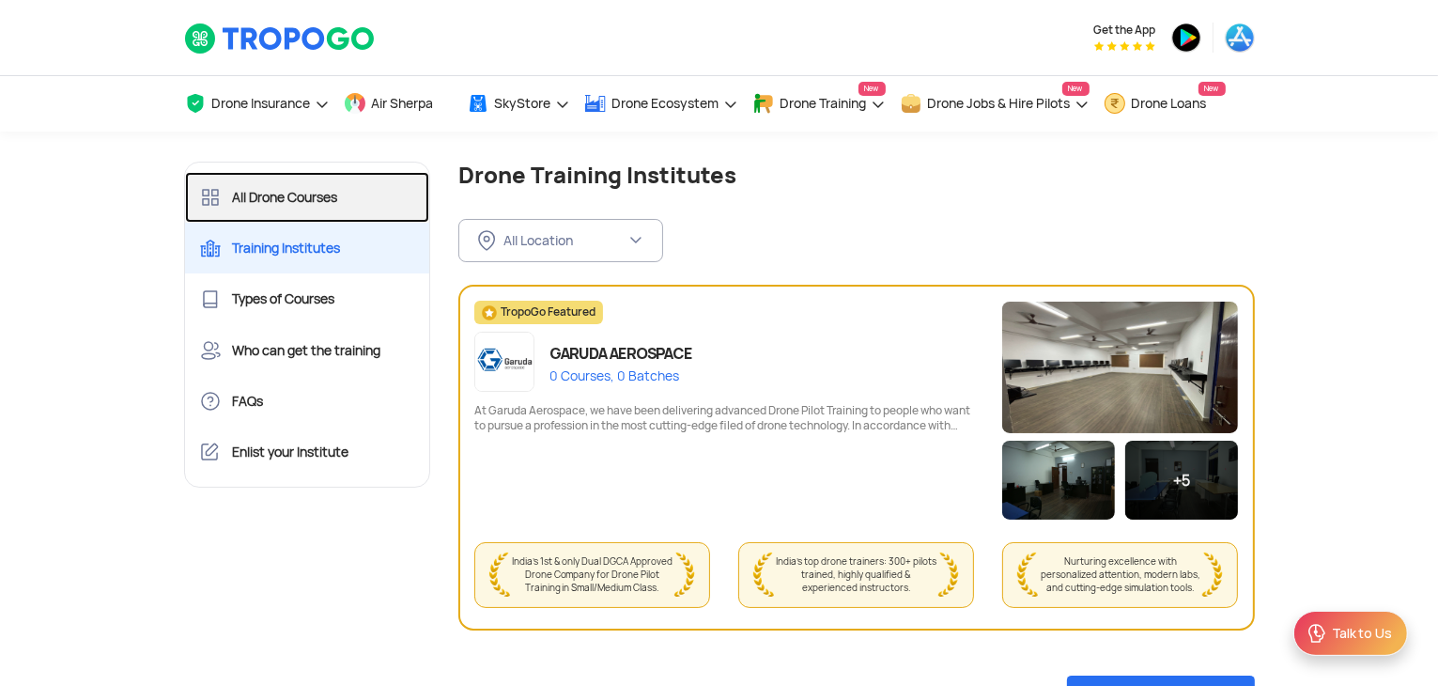
click at [381, 196] on link "All Drone Courses" at bounding box center [307, 197] width 245 height 51
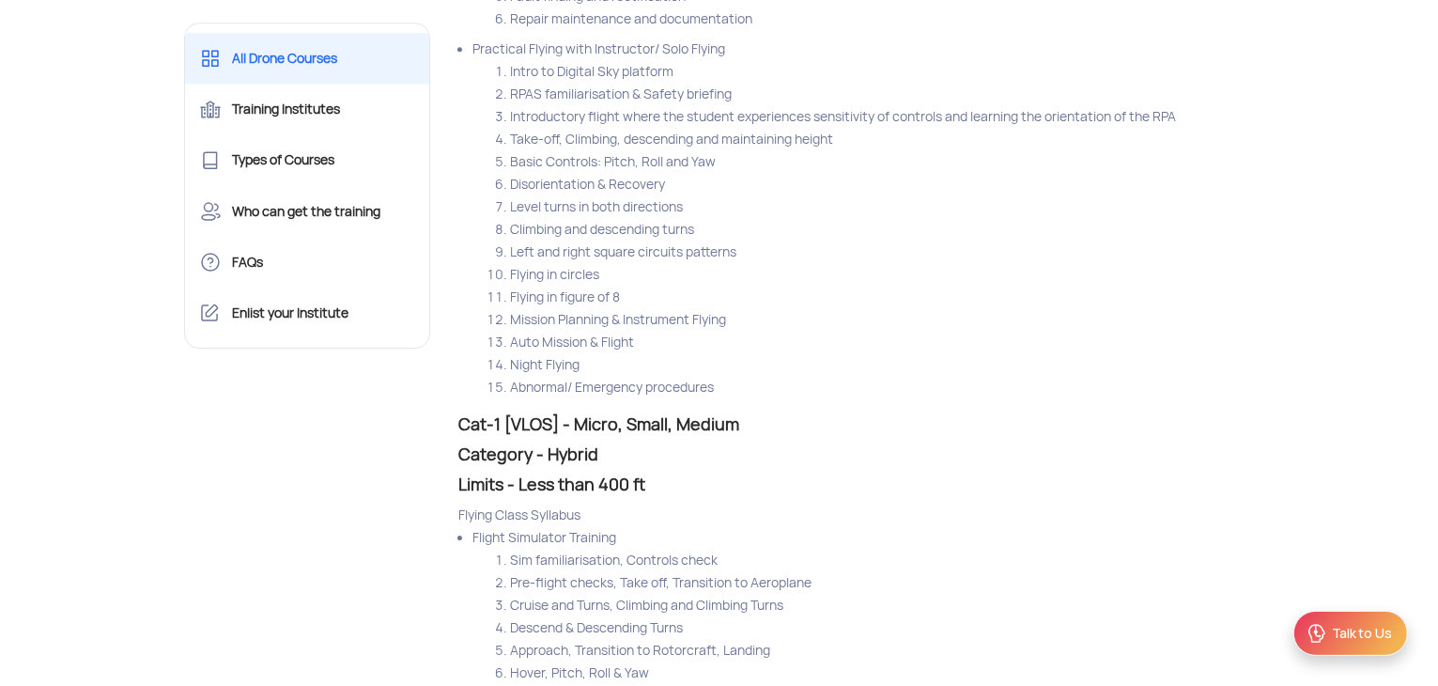
scroll to position [6107, 0]
